Goal: Find specific page/section: Find specific page/section

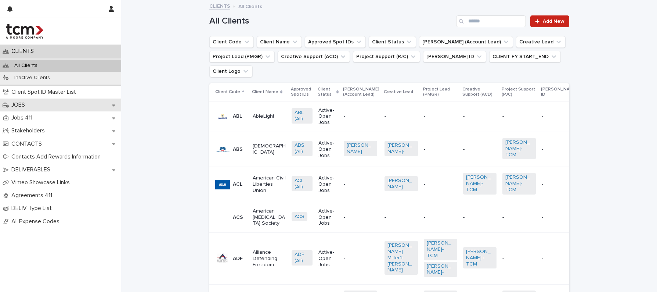
click at [26, 103] on p "JOBS" at bounding box center [19, 104] width 22 height 7
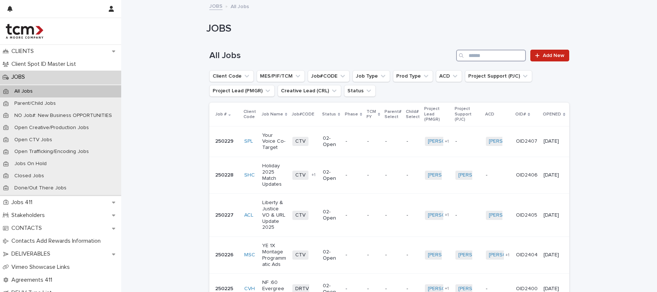
click at [476, 59] on input "Search" at bounding box center [491, 56] width 70 height 12
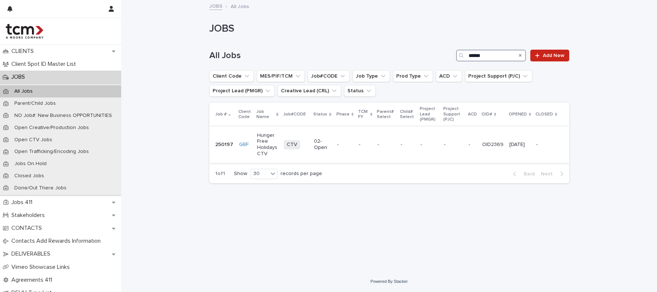
type input "******"
click at [261, 134] on p "Hunger Free Holidays CTV" at bounding box center [267, 144] width 21 height 25
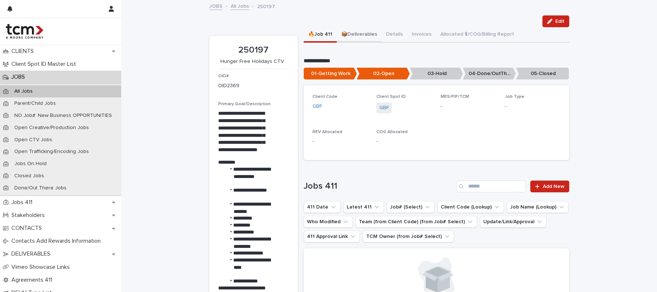
click at [361, 33] on button "📦Deliverables" at bounding box center [359, 34] width 45 height 15
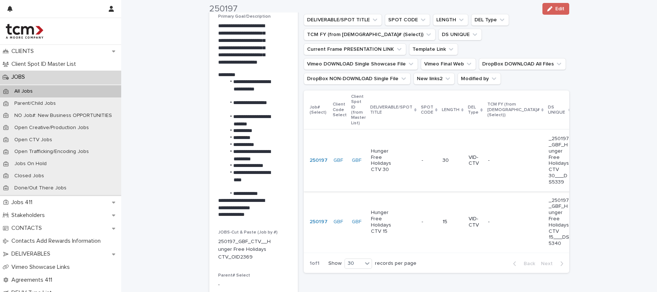
scroll to position [89, 0]
